Goal: Information Seeking & Learning: Stay updated

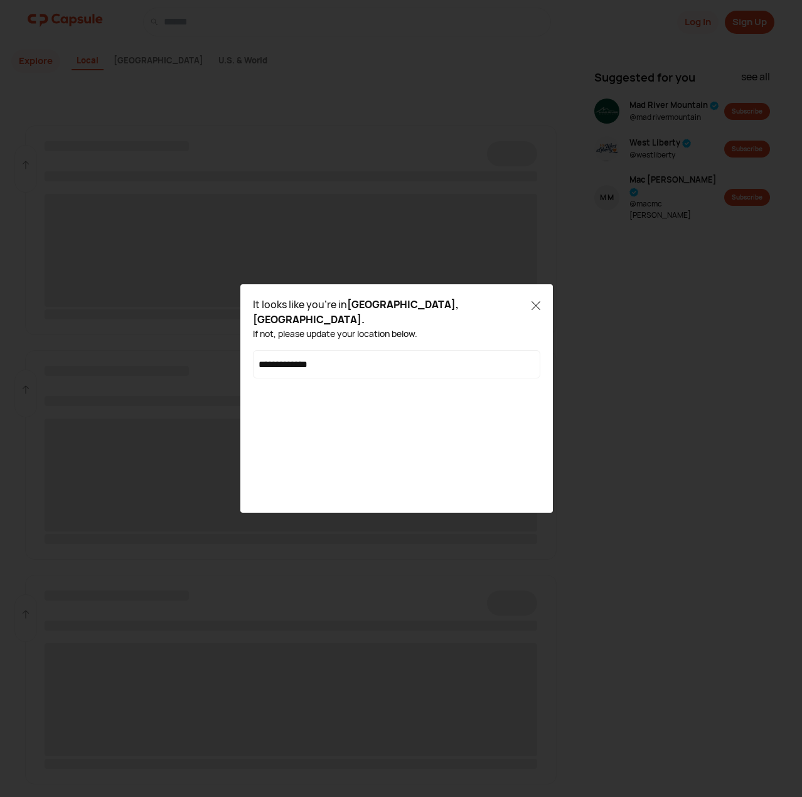
type input "**********"
click at [317, 398] on span "Paris, France" at bounding box center [372, 405] width 211 height 15
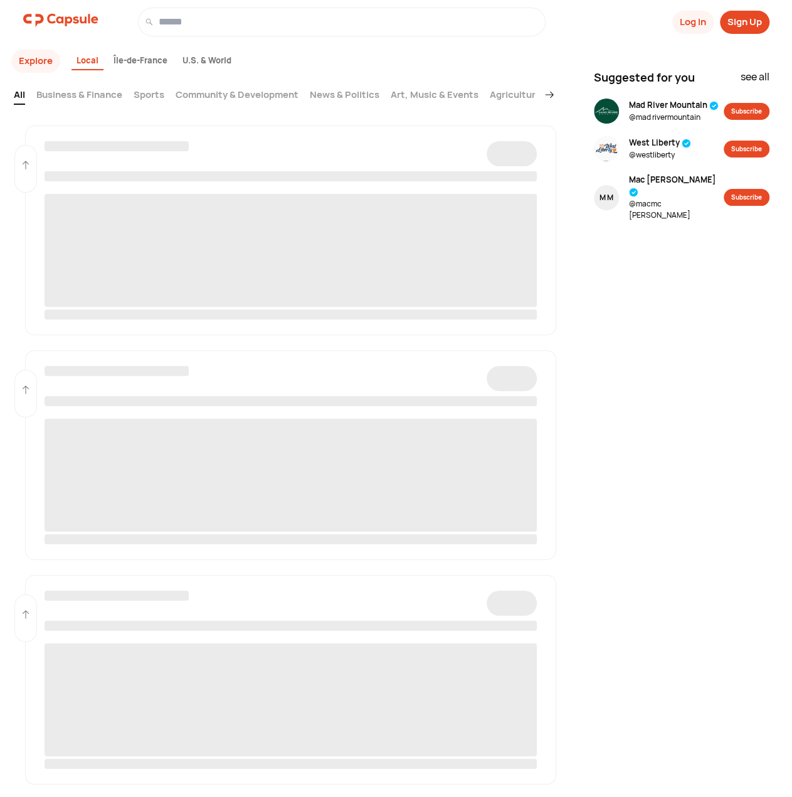
click at [85, 98] on link "Business & Finance" at bounding box center [79, 96] width 86 height 17
click at [145, 68] on div "Île-de-France" at bounding box center [141, 61] width 64 height 19
click at [146, 58] on div "Île-de-France" at bounding box center [141, 61] width 64 height 19
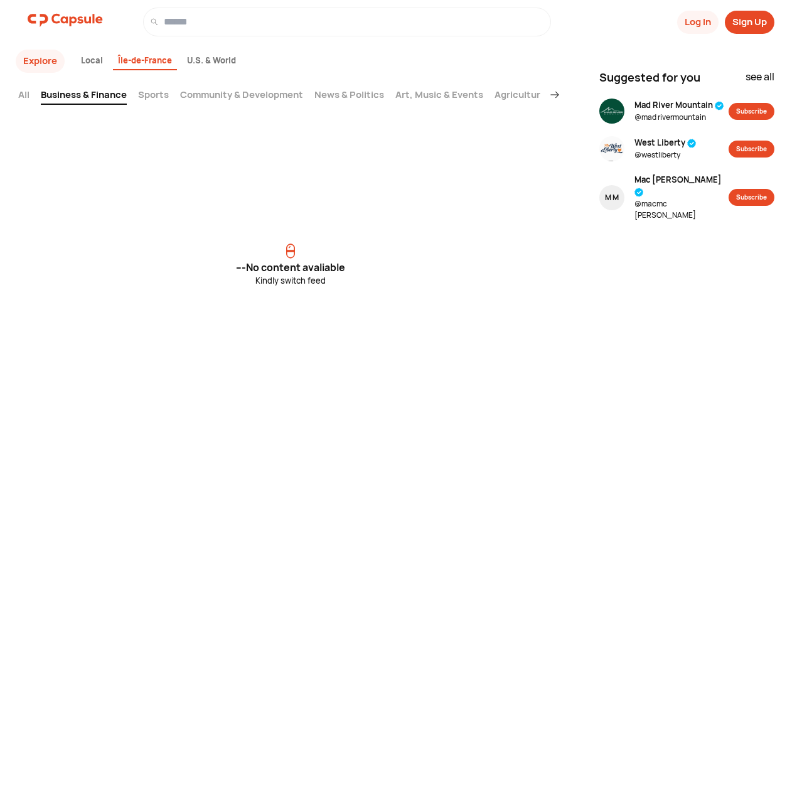
click at [136, 111] on div "Explore Local [GEOGRAPHIC_DATA] & World All Business & Finance Sports Community…" at bounding box center [289, 74] width 546 height 79
click at [151, 97] on link "Sports" at bounding box center [153, 96] width 31 height 17
